Goal: Task Accomplishment & Management: Manage account settings

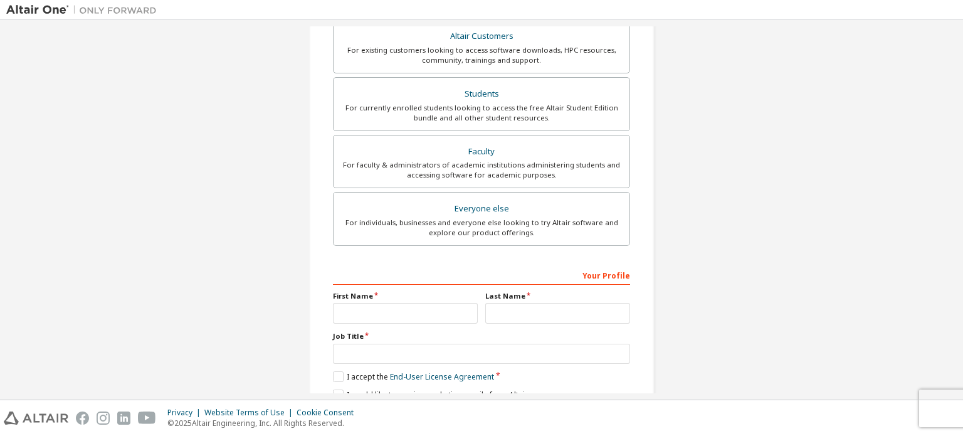
scroll to position [251, 0]
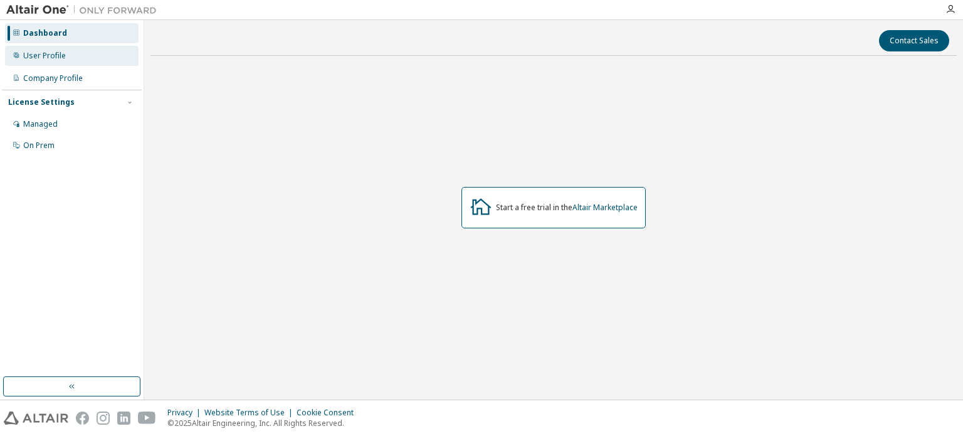
click at [50, 55] on div "User Profile" at bounding box center [44, 56] width 43 height 10
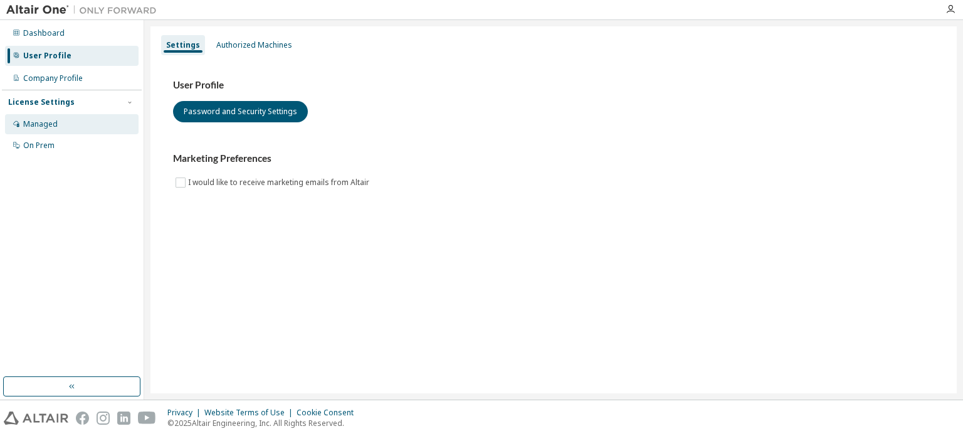
click at [68, 127] on div "Managed" at bounding box center [72, 124] width 134 height 20
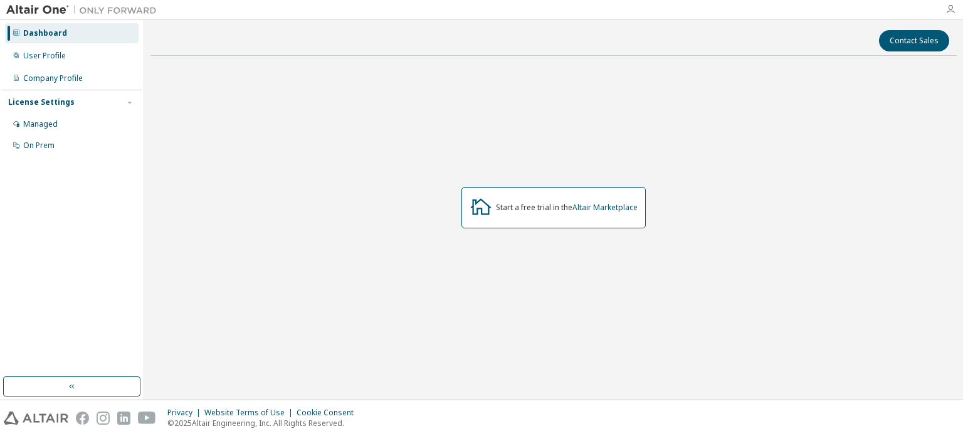
click at [950, 12] on icon "button" at bounding box center [950, 9] width 10 height 10
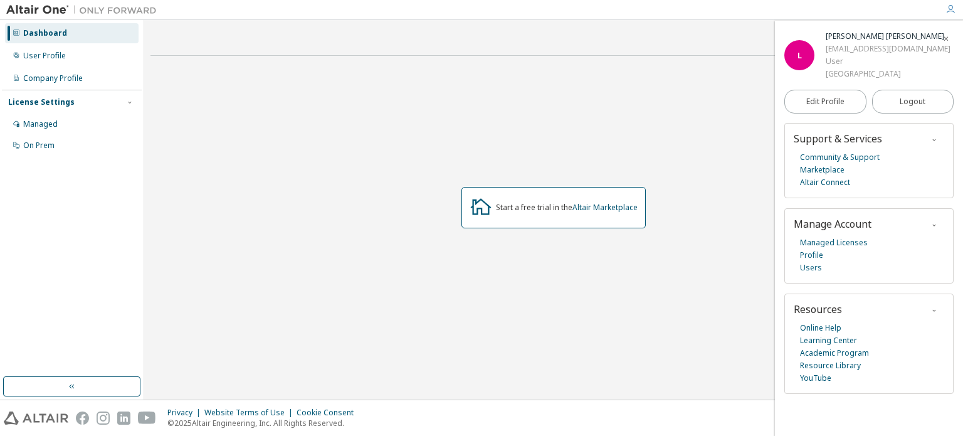
click at [895, 51] on div "lucassoding@usp.br" at bounding box center [888, 49] width 125 height 13
drag, startPoint x: 895, startPoint y: 51, endPoint x: 842, endPoint y: 55, distance: 52.8
click at [842, 55] on div "lucassoding@usp.br" at bounding box center [888, 49] width 125 height 13
copy div "lucassoding@usp.br"
click at [847, 247] on link "Managed Licenses" at bounding box center [834, 242] width 68 height 13
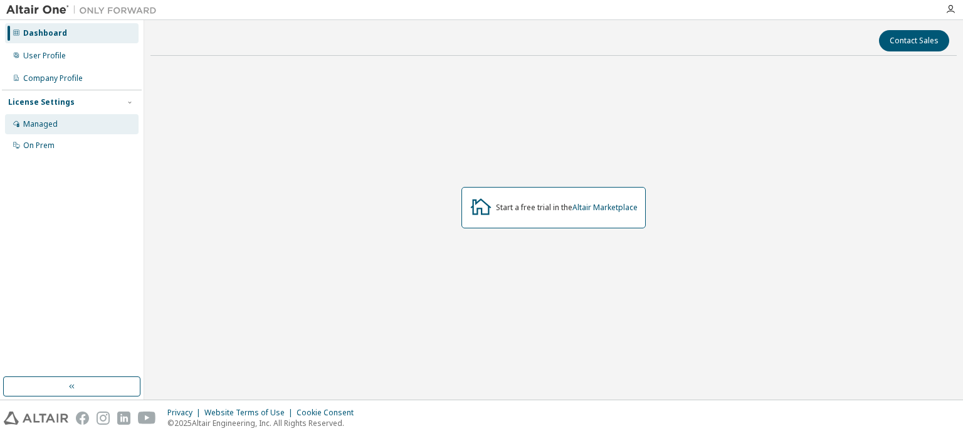
click at [73, 125] on div "Managed" at bounding box center [72, 124] width 134 height 20
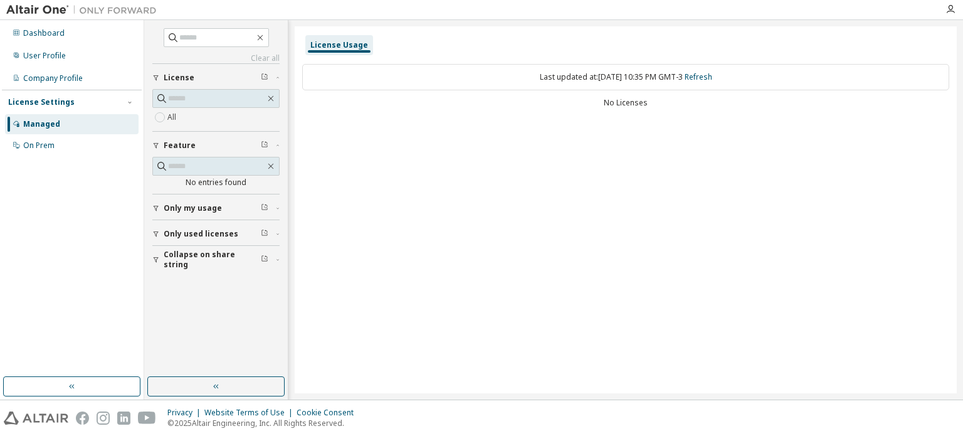
click at [638, 98] on div "No Licenses" at bounding box center [625, 103] width 647 height 10
click at [208, 207] on span "Only my usage" at bounding box center [193, 208] width 58 height 10
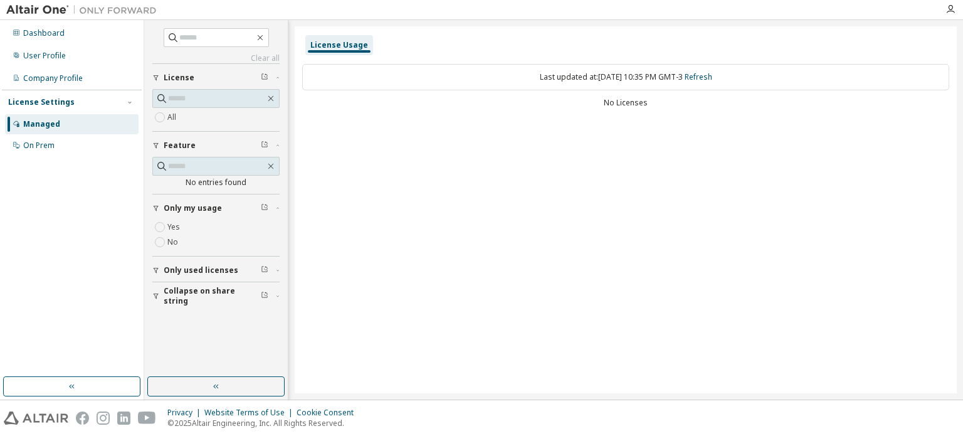
click at [172, 228] on label "Yes" at bounding box center [174, 226] width 15 height 15
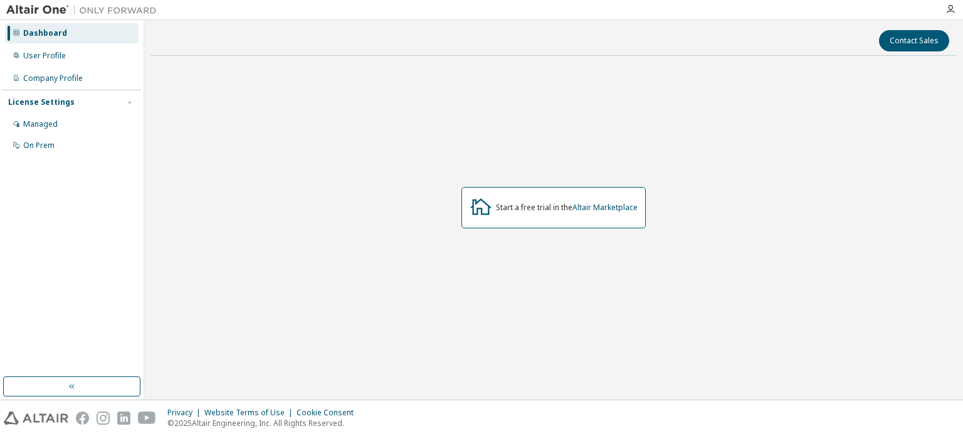
click at [948, 2] on div at bounding box center [950, 9] width 25 height 19
click at [955, 12] on icon "button" at bounding box center [950, 9] width 10 height 10
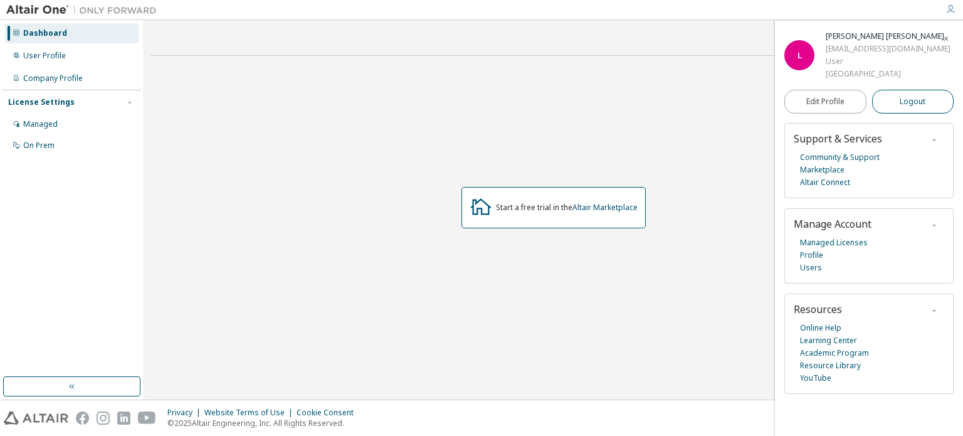
click at [890, 104] on button "Logout" at bounding box center [913, 102] width 82 height 24
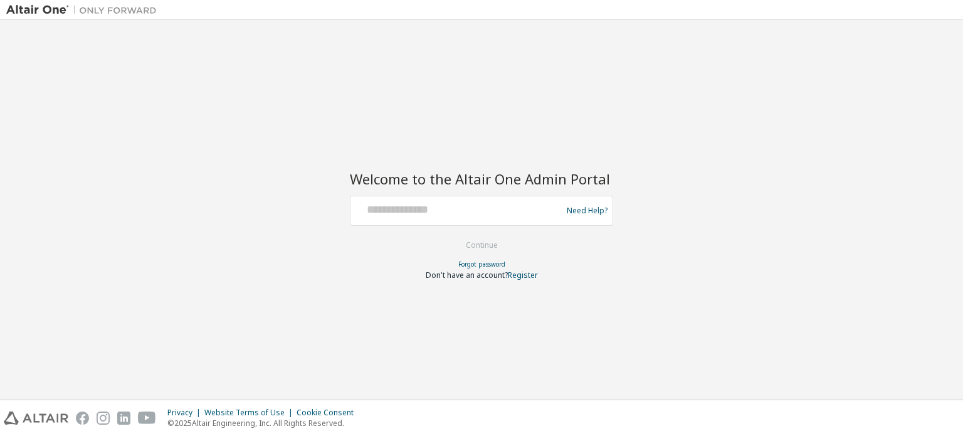
click at [445, 222] on div at bounding box center [457, 211] width 205 height 24
click at [445, 212] on input "text" at bounding box center [457, 208] width 205 height 18
type input "**********"
click at [489, 246] on button "Continue" at bounding box center [482, 245] width 58 height 19
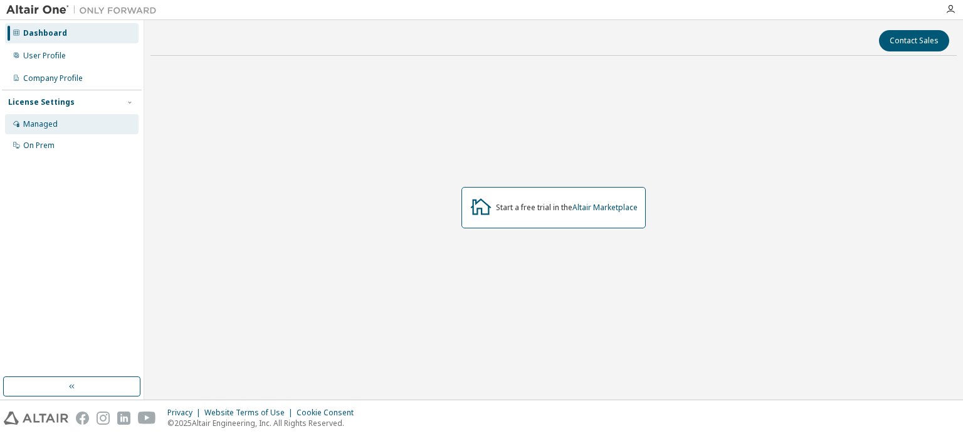
click at [60, 124] on div "Managed" at bounding box center [72, 124] width 134 height 20
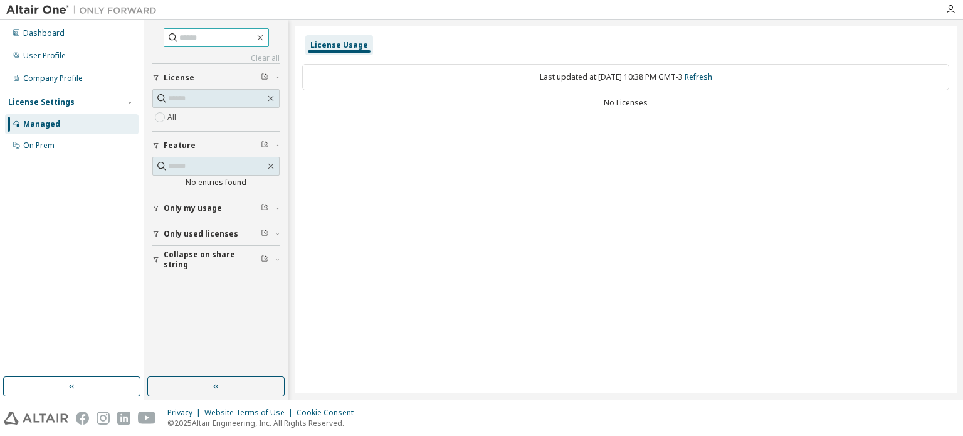
click at [229, 35] on input "text" at bounding box center [216, 37] width 75 height 13
type input "**********"
